Goal: Information Seeking & Learning: Learn about a topic

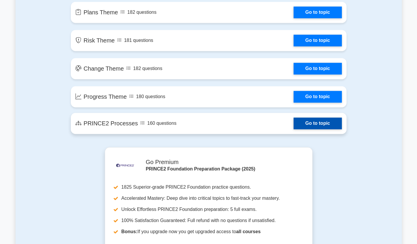
scroll to position [497, 0]
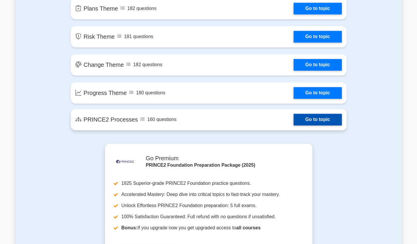
click at [322, 125] on link "Go to topic" at bounding box center [318, 120] width 48 height 12
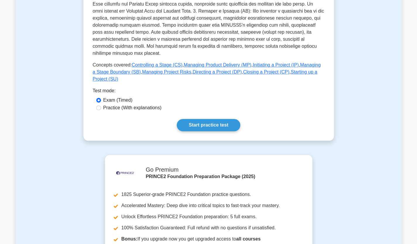
scroll to position [205, 0]
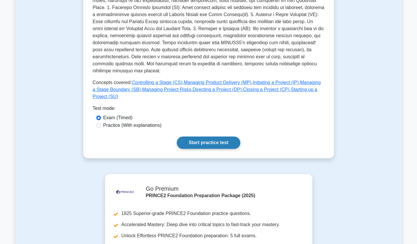
click at [223, 137] on link "Start practice test" at bounding box center [209, 143] width 64 height 12
